Goal: Transaction & Acquisition: Download file/media

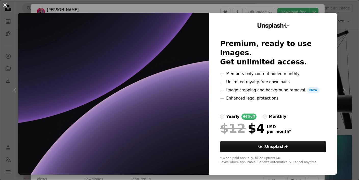
scroll to position [0, 137]
click at [5, 4] on button "An X shape" at bounding box center [5, 5] width 6 height 6
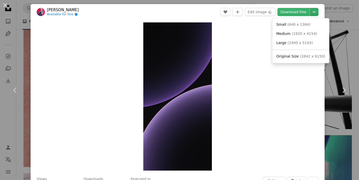
click at [317, 10] on icon "Chevron down" at bounding box center [314, 12] width 8 height 6
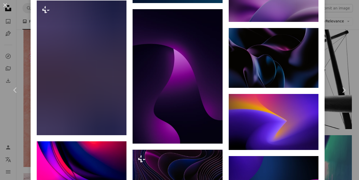
scroll to position [1700, 0]
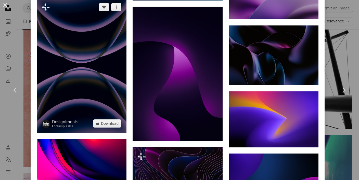
click at [113, 125] on img at bounding box center [82, 65] width 90 height 135
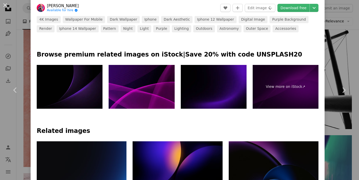
scroll to position [189, 0]
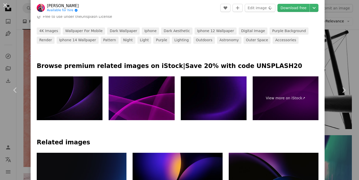
click at [206, 88] on img at bounding box center [214, 98] width 66 height 44
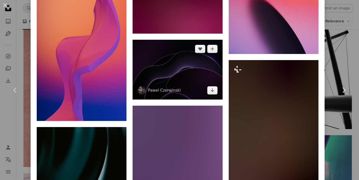
scroll to position [3278, 0]
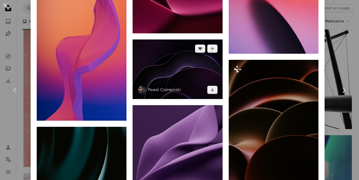
click at [174, 99] on img at bounding box center [178, 70] width 90 height 60
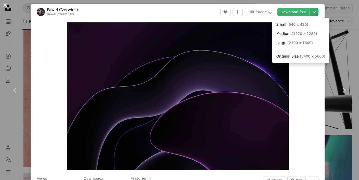
click at [314, 9] on icon "Chevron down" at bounding box center [314, 12] width 8 height 6
click at [300, 36] on span "( 1920 x 1280 )" at bounding box center [304, 34] width 25 height 4
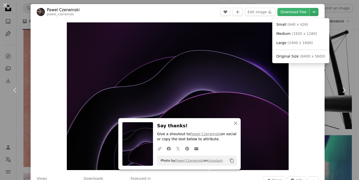
click at [317, 12] on icon "Chevron down" at bounding box center [314, 12] width 8 height 6
click at [300, 24] on span "( 640 x 426 )" at bounding box center [297, 24] width 21 height 4
